Goal: Task Accomplishment & Management: Complete application form

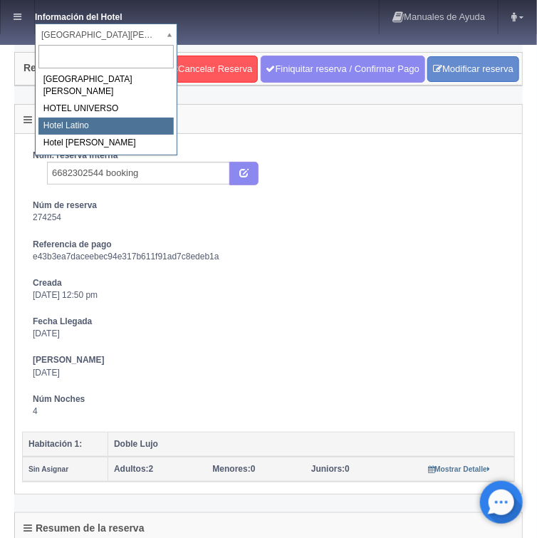
select select "625"
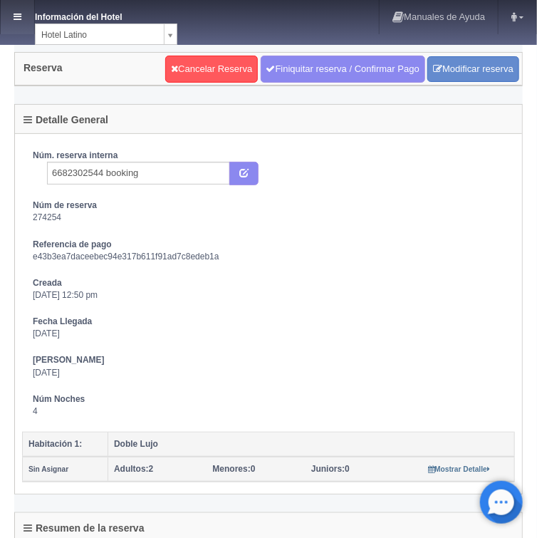
click at [19, 17] on icon at bounding box center [18, 16] width 8 height 9
select select "357"
click at [19, 17] on icon at bounding box center [18, 16] width 8 height 9
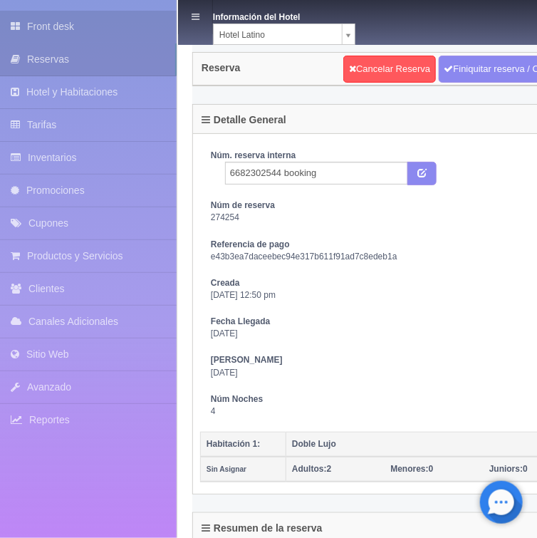
click at [59, 26] on link "Front desk" at bounding box center [88, 27] width 177 height 32
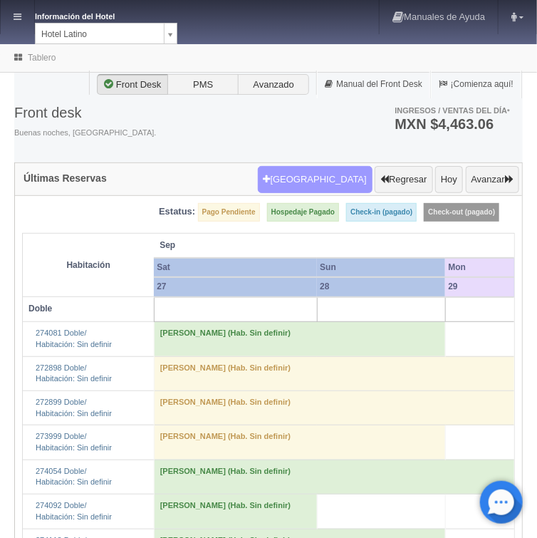
click at [328, 177] on button "Nueva Reserva" at bounding box center [315, 179] width 115 height 27
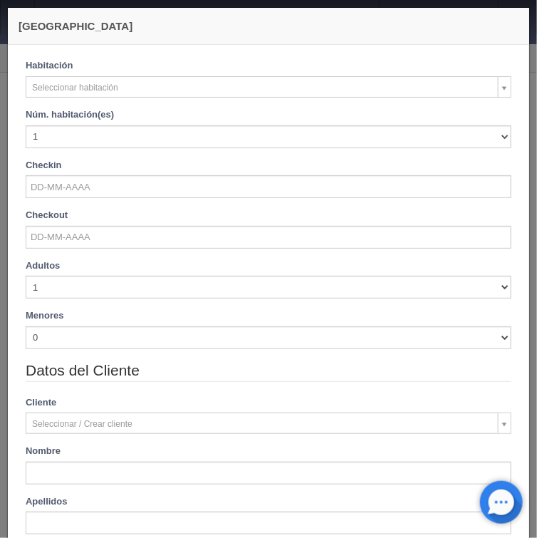
checkbox input "false"
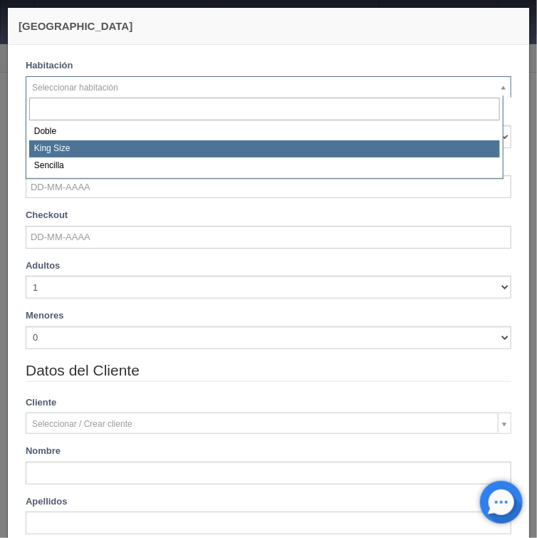
select select "2160"
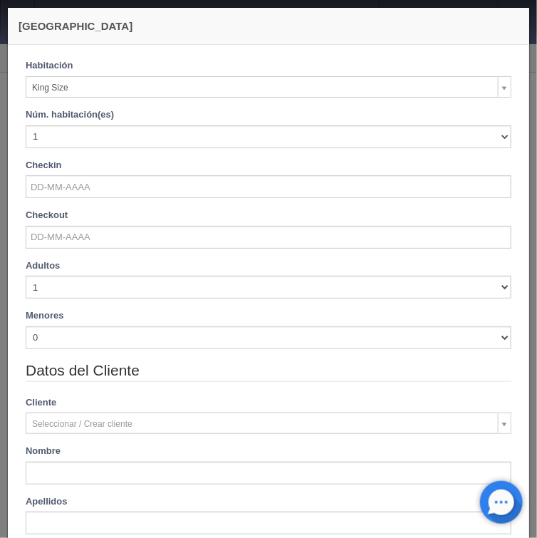
checkbox input "false"
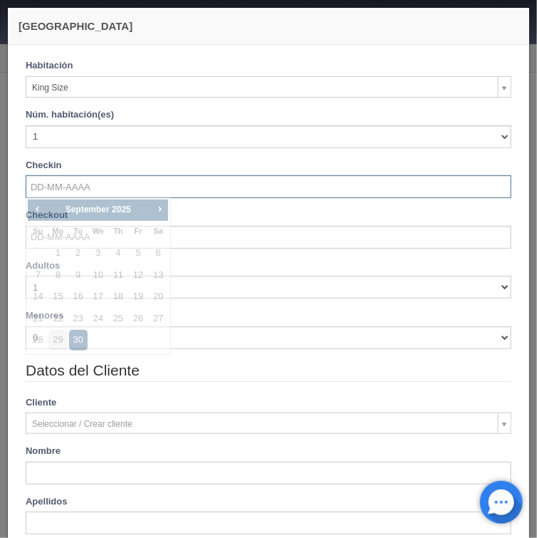
click at [58, 196] on input "text" at bounding box center [269, 186] width 486 height 23
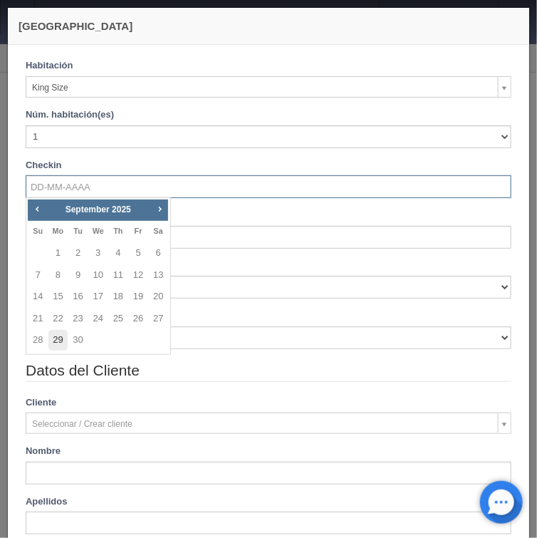
click at [58, 340] on link "29" at bounding box center [57, 340] width 19 height 21
type input "29-09-2025"
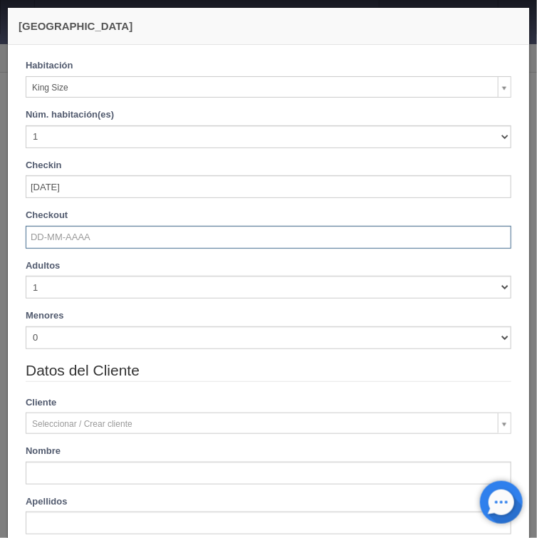
click at [63, 236] on input "text" at bounding box center [269, 237] width 486 height 23
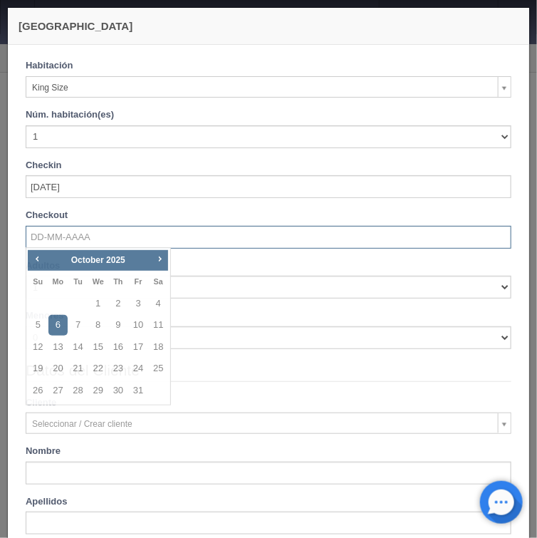
checkbox input "false"
click at [35, 259] on span "Prev" at bounding box center [36, 258] width 11 height 11
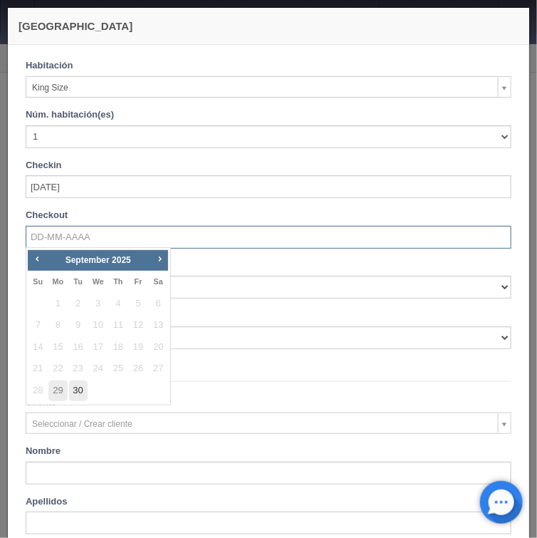
click at [80, 389] on link "30" at bounding box center [78, 390] width 19 height 21
type input "30-09-2025"
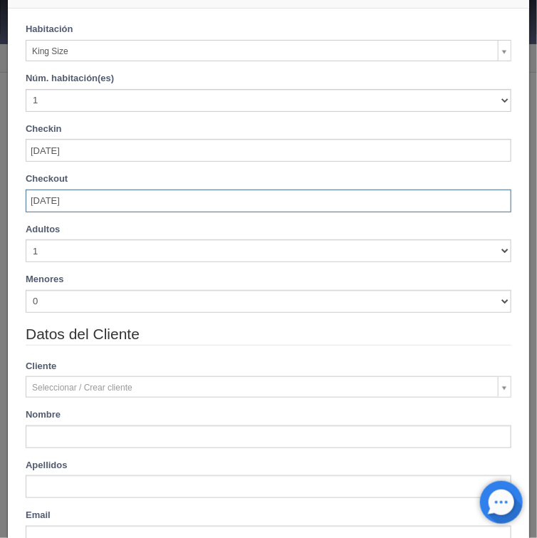
scroll to position [57, 0]
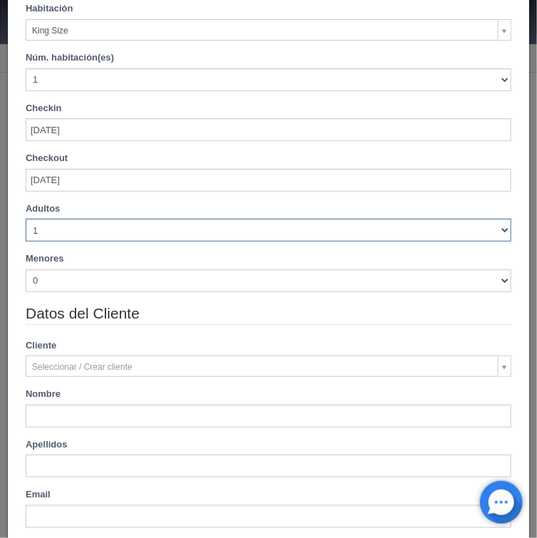
drag, startPoint x: 495, startPoint y: 228, endPoint x: 471, endPoint y: 233, distance: 24.7
click at [493, 228] on select "1 2 3 4 5 6 7 8 9 10" at bounding box center [269, 230] width 486 height 23
checkbox input "false"
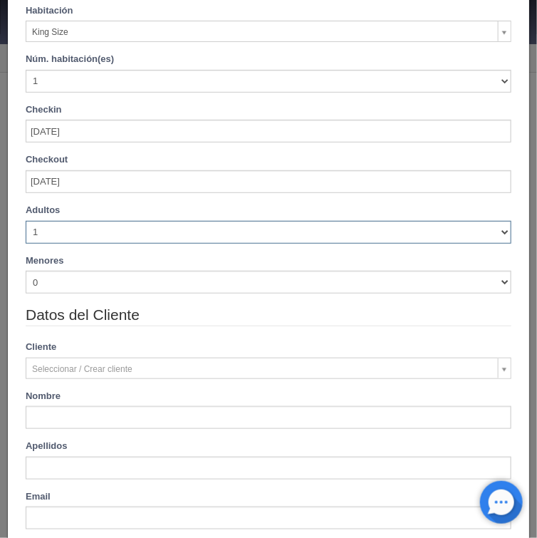
type input "740.00"
checkbox input "false"
select select "2"
click at [26, 219] on select "1 2 3 4 5 6 7 8 9 10" at bounding box center [269, 230] width 486 height 23
checkbox input "false"
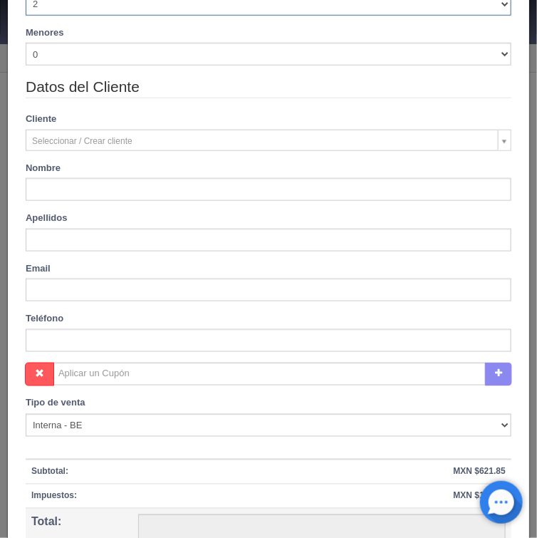
type input "740.00"
checkbox input "false"
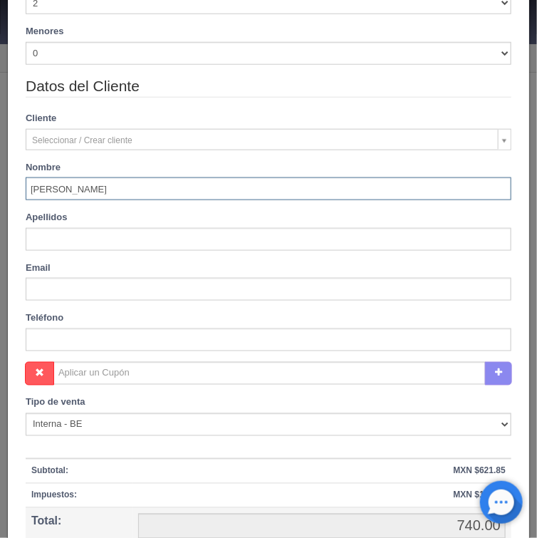
type input "Enrique"
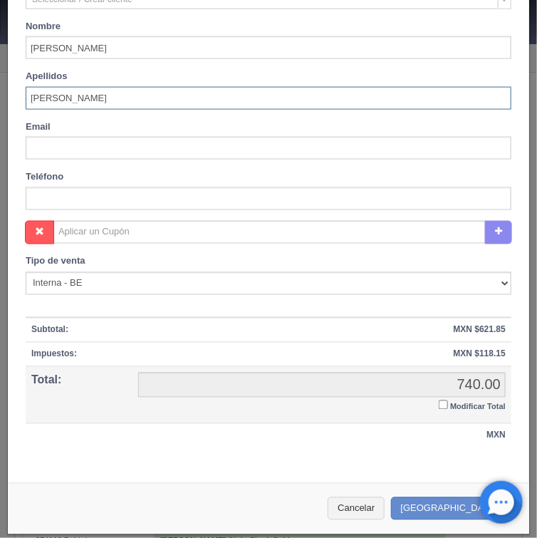
scroll to position [471, 0]
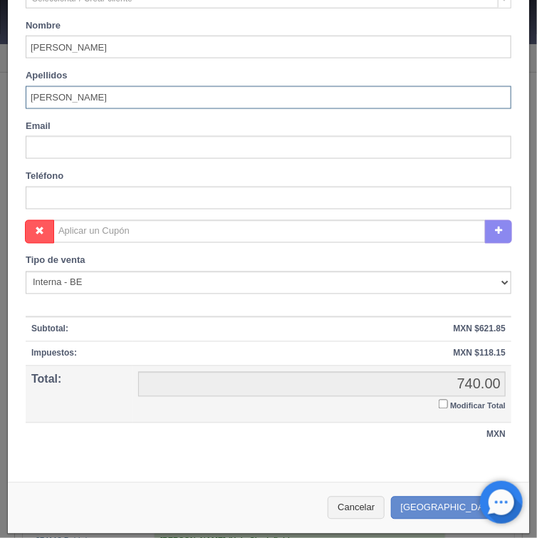
type input "Rivera"
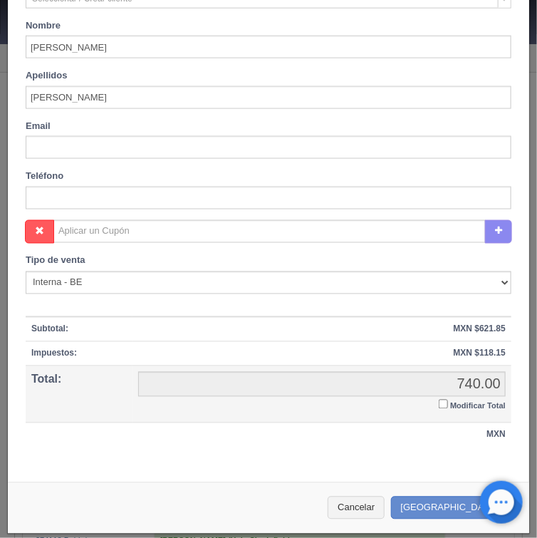
click at [439, 402] on input "Modificar Total" at bounding box center [443, 403] width 9 height 9
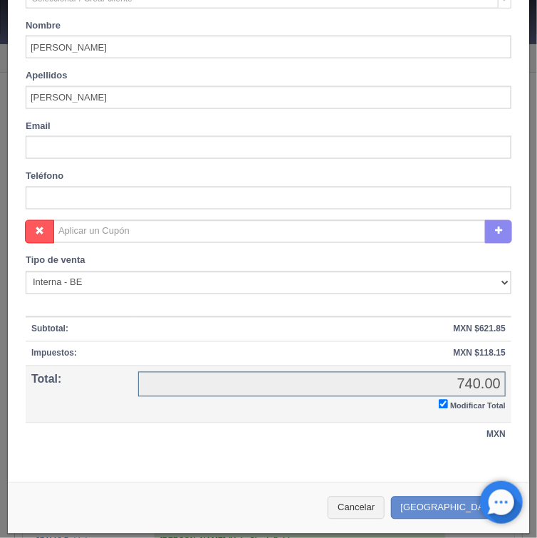
checkbox input "true"
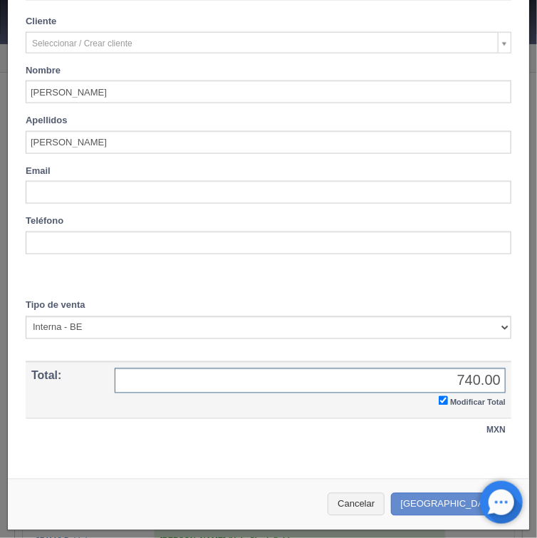
scroll to position [423, 0]
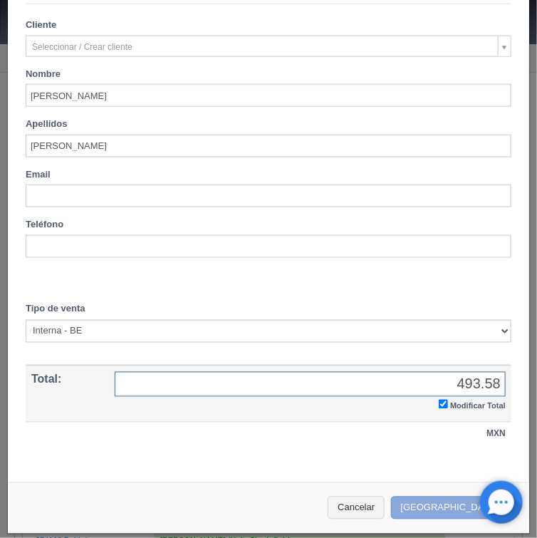
type input "493.58"
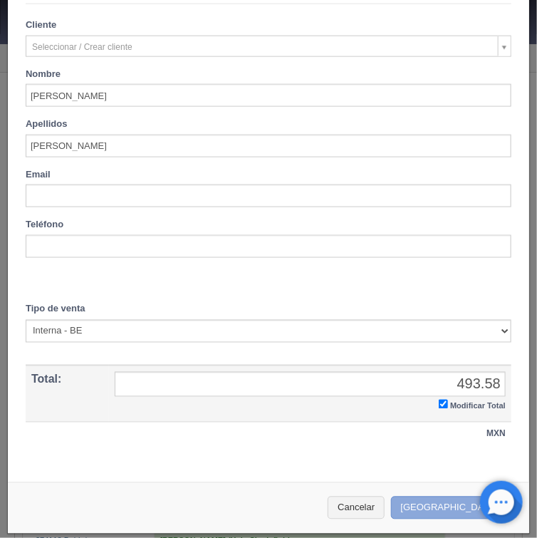
click at [431, 501] on button "[GEOGRAPHIC_DATA]" at bounding box center [453, 507] width 124 height 23
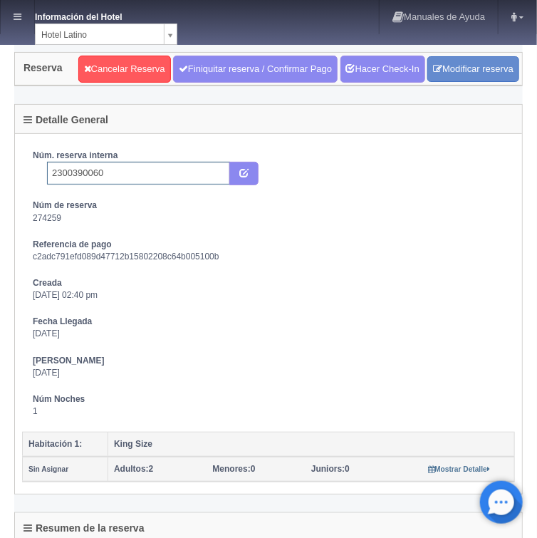
drag, startPoint x: 121, startPoint y: 171, endPoint x: 148, endPoint y: 182, distance: 29.4
click at [122, 171] on input "2300390060" at bounding box center [138, 173] width 183 height 23
click at [136, 176] on input "2300390060" at bounding box center [138, 173] width 183 height 23
type input "2300390060 expedia"
click at [238, 170] on button "submit" at bounding box center [243, 174] width 29 height 24
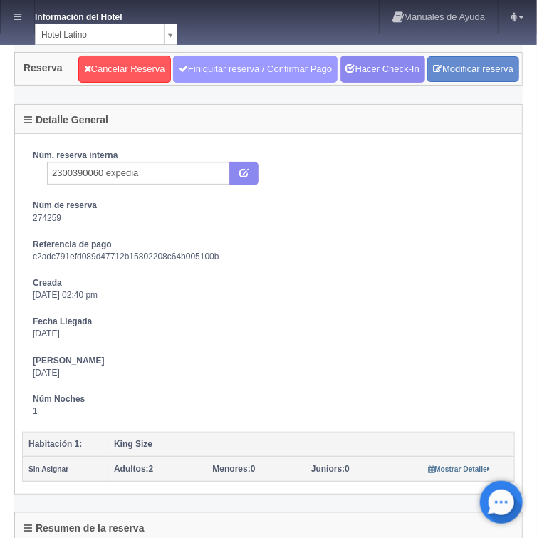
click at [237, 68] on link "Finiquitar reserva / Confirmar Pago" at bounding box center [255, 69] width 164 height 27
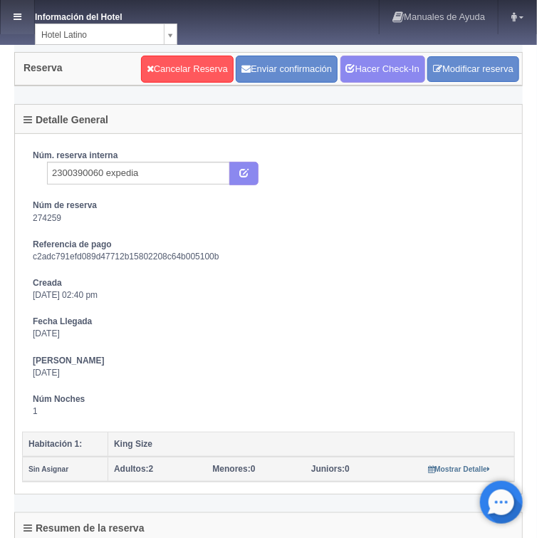
click at [20, 20] on icon at bounding box center [18, 16] width 8 height 9
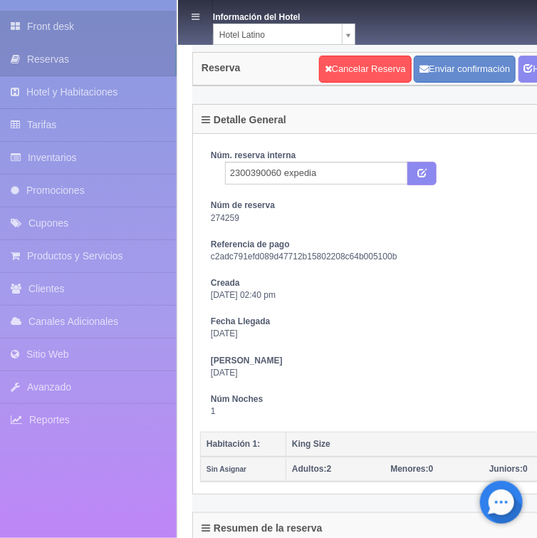
click at [63, 26] on link "Front desk" at bounding box center [88, 27] width 177 height 32
